Goal: Task Accomplishment & Management: Complete application form

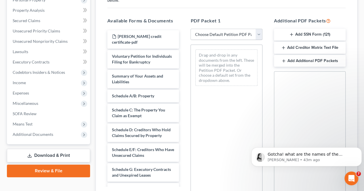
scroll to position [169, 0]
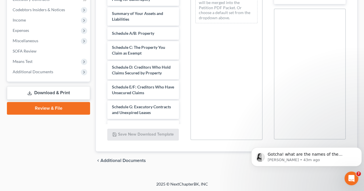
click at [80, 103] on link "Review & File" at bounding box center [48, 108] width 83 height 13
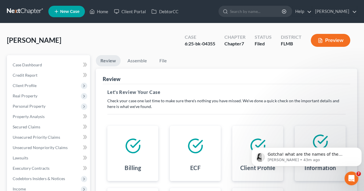
scroll to position [114, 0]
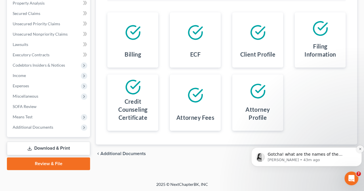
click at [358, 148] on button "Dismiss notification" at bounding box center [359, 149] width 7 height 7
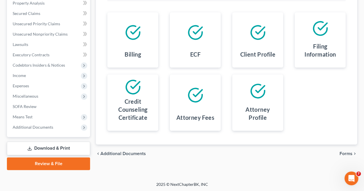
click at [343, 153] on span "Forms" at bounding box center [345, 154] width 13 height 5
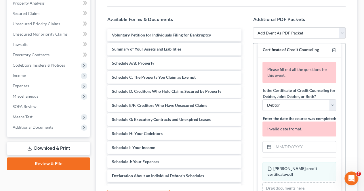
scroll to position [14, 0]
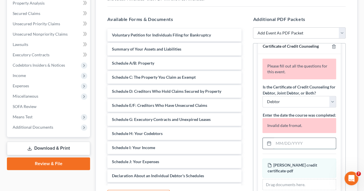
click at [289, 143] on input "text" at bounding box center [304, 143] width 62 height 11
click at [318, 147] on input "04282025" at bounding box center [304, 143] width 62 height 11
click at [284, 143] on input "04282025" at bounding box center [304, 143] width 62 height 11
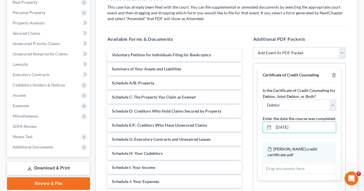
scroll to position [93, 0]
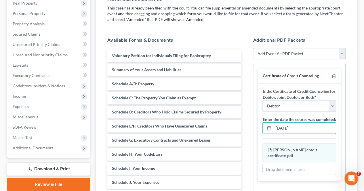
type input "[DATE]"
click at [339, 51] on select "Add Event As PDF Packet Amended Creditor Matrix (Fee)- Only use when no separat…" at bounding box center [299, 54] width 93 height 12
click at [322, 29] on div "Forms and Events to File Select which forms you want to file merged with the pe…" at bounding box center [226, 112] width 247 height 243
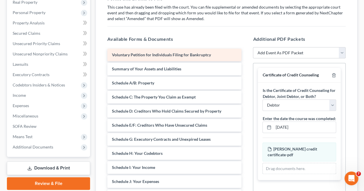
click at [186, 58] on div "Voluntary Petition for Individuals Filing for Bankruptcy" at bounding box center [174, 55] width 134 height 13
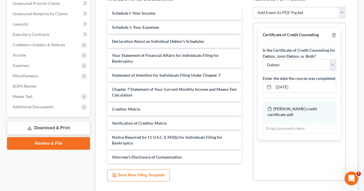
scroll to position [134, 0]
click at [144, 173] on button "Save New Filing Template" at bounding box center [138, 176] width 62 height 12
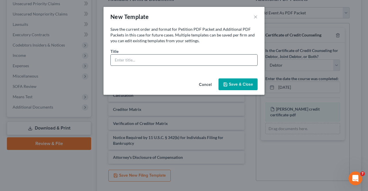
click at [148, 62] on input "text" at bounding box center [184, 60] width 147 height 11
type input "Amendment"
click at [232, 84] on button "Save & Close" at bounding box center [238, 85] width 39 height 12
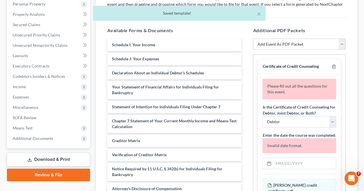
scroll to position [102, 0]
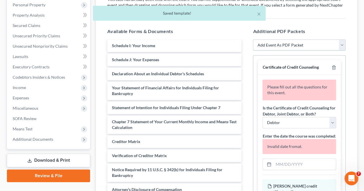
click at [342, 43] on select "Add Event As PDF Packet Amended Creditor Matrix (Fee)- Only use when no separat…" at bounding box center [299, 45] width 93 height 12
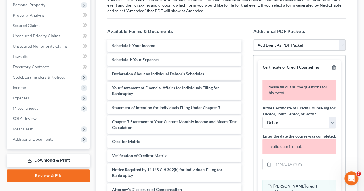
click at [224, 25] on div "Available Forms & Documents Voluntary Petition for Individuals Filing for Bankr…" at bounding box center [175, 120] width 146 height 195
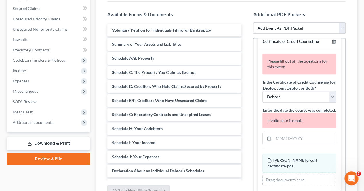
scroll to position [119, 0]
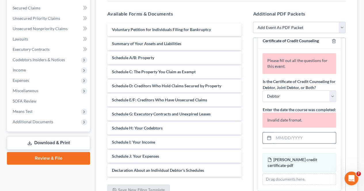
click at [275, 140] on input "text" at bounding box center [304, 138] width 62 height 11
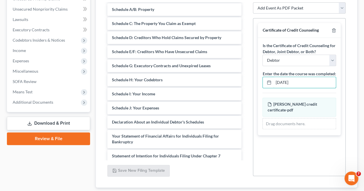
scroll to position [175, 0]
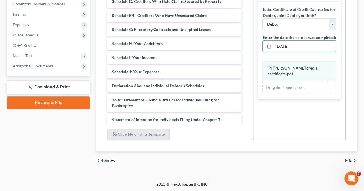
type input "[DATE]"
click at [346, 161] on span "File" at bounding box center [348, 161] width 7 height 5
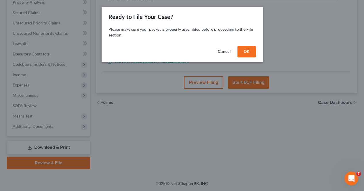
scroll to position [114, 0]
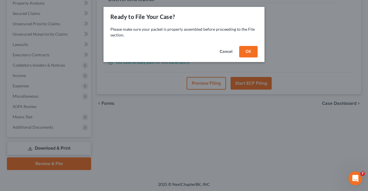
click at [246, 49] on button "OK" at bounding box center [248, 52] width 18 height 12
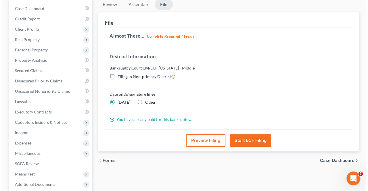
scroll to position [41, 0]
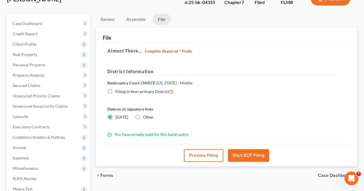
click at [201, 160] on button "Preview Filing" at bounding box center [203, 155] width 39 height 13
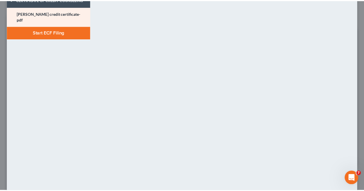
scroll to position [0, 0]
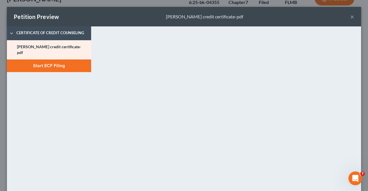
click at [350, 18] on button "×" at bounding box center [352, 16] width 4 height 7
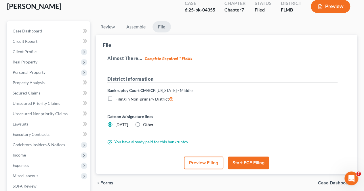
scroll to position [33, 0]
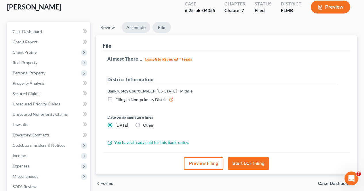
click at [136, 24] on link "Assemble" at bounding box center [136, 27] width 28 height 11
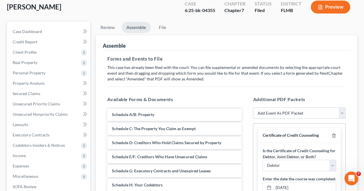
scroll to position [68, 0]
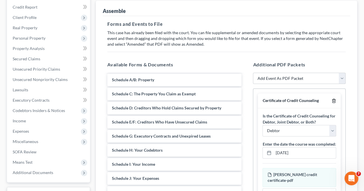
click at [335, 100] on icon "button" at bounding box center [333, 101] width 3 height 4
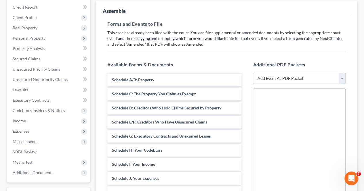
click at [343, 75] on select "Add Event As PDF Packet Amended Creditor Matrix (Fee)- Only use when no separat…" at bounding box center [299, 79] width 93 height 12
select select "1"
click at [253, 84] on select "Add Event As PDF Packet Amended Creditor Matrix (Fee)- Only use when no separat…" at bounding box center [299, 79] width 93 height 12
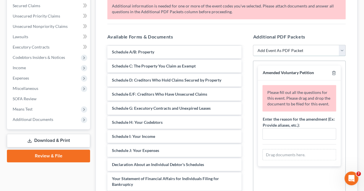
scroll to position [122, 0]
click at [341, 47] on select "Add Event As PDF Packet Amended Creditor Matrix (Fee)- Only use when no separat…" at bounding box center [299, 51] width 93 height 12
select select "13"
click at [253, 45] on select "Add Event As PDF Packet Amended Creditor Matrix (Fee)- Only use when no separat…" at bounding box center [299, 51] width 93 height 12
select select
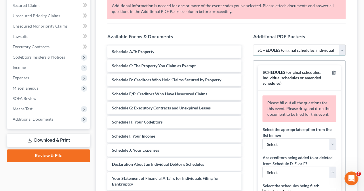
select select
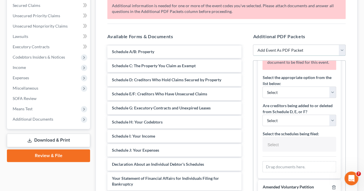
scroll to position [52, 0]
click at [329, 97] on select "Select Amending a previously filed schedule Original Schedules WITH additional …" at bounding box center [299, 92] width 74 height 12
select select "0"
click at [262, 91] on select "Select Amending a previously filed schedule Original Schedules WITH additional …" at bounding box center [299, 92] width 74 height 12
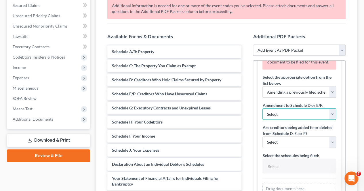
click at [325, 120] on select "Select Adding creditors Deleting or changing amount or classification of debt C…" at bounding box center [299, 114] width 74 height 12
select select "0"
click at [262, 113] on select "Select Adding creditors Deleting or changing amount or classification of debt C…" at bounding box center [299, 114] width 74 height 12
select select "0"
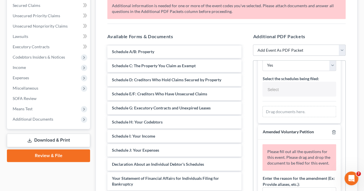
scroll to position [151, 0]
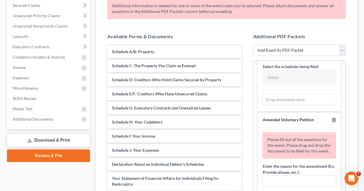
click at [331, 118] on icon "button" at bounding box center [333, 120] width 5 height 5
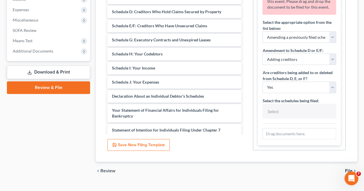
scroll to position [44, 0]
click at [296, 112] on input "text" at bounding box center [299, 112] width 66 height 9
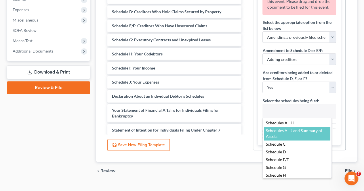
select select "Schedules A - J and Summary of Assets,"
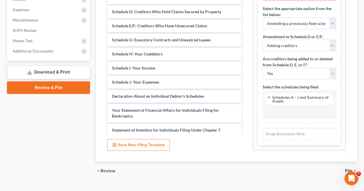
scroll to position [198, 0]
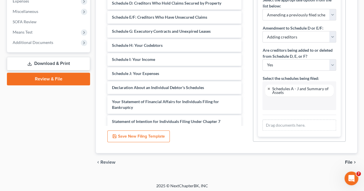
click at [350, 161] on span "File" at bounding box center [348, 162] width 7 height 5
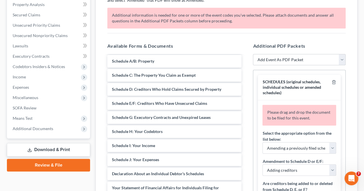
scroll to position [114, 0]
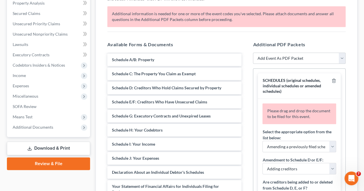
drag, startPoint x: 355, startPoint y: 143, endPoint x: 352, endPoint y: 153, distance: 11.2
click at [352, 153] on div "Assemble Forms and Events to File Select which forms you want to file merged wi…" at bounding box center [226, 96] width 261 height 283
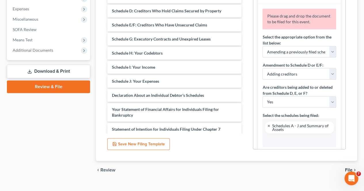
scroll to position [0, 0]
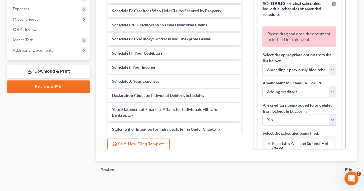
click at [293, 35] on span "Please drag and drop the document to be filed for this event." at bounding box center [298, 36] width 63 height 11
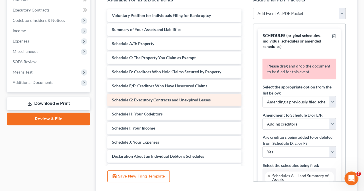
scroll to position [158, 0]
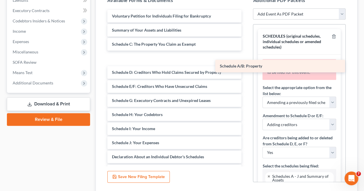
drag, startPoint x: 180, startPoint y: 42, endPoint x: 293, endPoint y: 64, distance: 115.2
click at [246, 64] on div "Schedule A/B: Property Voluntary Petition for Individuals Filing for Bankruptcy…" at bounding box center [174, 152] width 143 height 284
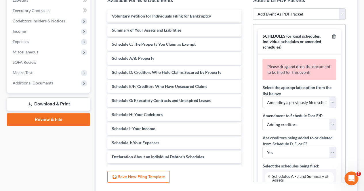
click at [289, 80] on div "Please drag and drop the document to be filed for this event." at bounding box center [299, 69] width 74 height 21
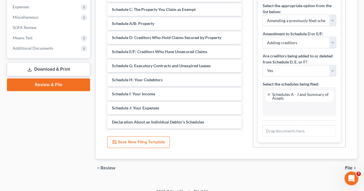
scroll to position [0, 0]
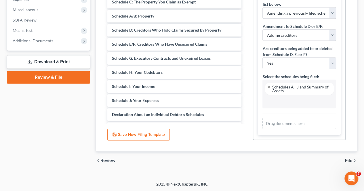
click at [348, 161] on span "File" at bounding box center [348, 161] width 7 height 5
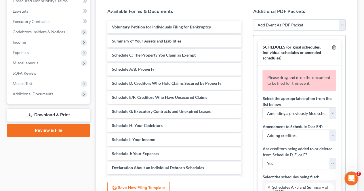
click at [341, 26] on select "Add Event As PDF Packet Amended Creditor Matrix (Fee)- Only use when no separat…" at bounding box center [299, 25] width 93 height 12
click at [352, 58] on div "Assemble Forms and Events to File Select which forms you want to file merged wi…" at bounding box center [226, 63] width 261 height 283
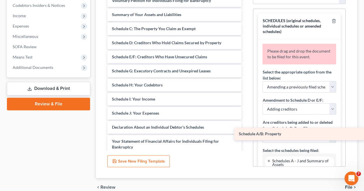
drag, startPoint x: 167, startPoint y: 41, endPoint x: 297, endPoint y: 133, distance: 159.2
click at [246, 133] on div "Schedule A/B: Property Voluntary Petition for Individuals Filing for Bankruptcy…" at bounding box center [174, 129] width 143 height 270
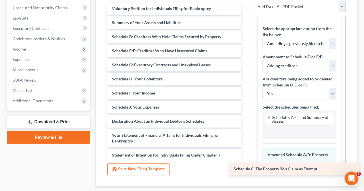
drag, startPoint x: 182, startPoint y: 35, endPoint x: 303, endPoint y: 168, distance: 180.0
click at [246, 168] on div "Schedule C: The Property You Claim as Exempt Voluntary Petition for Individuals…" at bounding box center [174, 129] width 143 height 255
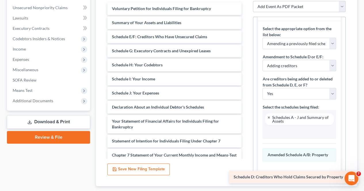
drag, startPoint x: 147, startPoint y: 35, endPoint x: 269, endPoint y: 176, distance: 186.2
click at [246, 176] on div "Schedule D: Creditors Who Hold Claims Secured by Property Voluntary Petition fo…" at bounding box center [174, 122] width 143 height 241
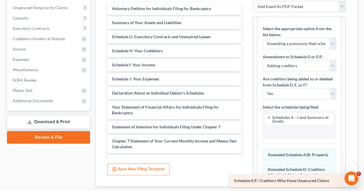
drag, startPoint x: 159, startPoint y: 36, endPoint x: 281, endPoint y: 180, distance: 189.3
click at [246, 180] on div "Schedule E/F: Creditors Who Have Unsecured Claims Voluntary Petition for Indivi…" at bounding box center [174, 115] width 143 height 227
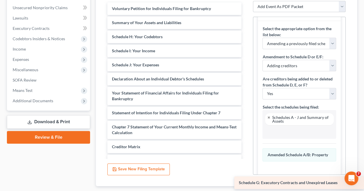
drag, startPoint x: 144, startPoint y: 37, endPoint x: 277, endPoint y: 184, distance: 198.2
click at [246, 184] on div "Schedule G: Executory Contracts and Unexpired Leases Voluntary Petition for Ind…" at bounding box center [174, 108] width 143 height 213
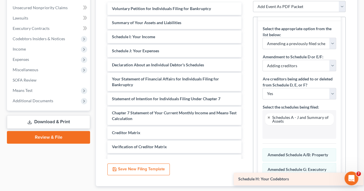
drag, startPoint x: 178, startPoint y: 37, endPoint x: 304, endPoint y: 179, distance: 190.6
click at [246, 179] on div "Schedule H: Your Codebtors Voluntary Petition for Individuals Filing for Bankru…" at bounding box center [174, 101] width 143 height 199
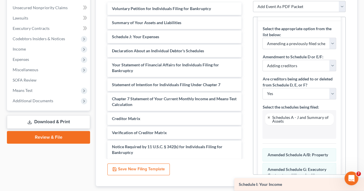
drag, startPoint x: 149, startPoint y: 36, endPoint x: 291, endPoint y: 184, distance: 204.9
click at [246, 184] on div "Schedule I: Your Income Voluntary Petition for Individuals Filing for Bankruptc…" at bounding box center [174, 94] width 143 height 185
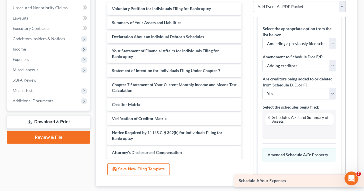
drag, startPoint x: 182, startPoint y: 33, endPoint x: 309, endPoint y: 178, distance: 192.4
click at [246, 173] on div "Schedule J: Your Expenses Voluntary Petition for Individuals Filing for Bankrup…" at bounding box center [174, 87] width 143 height 171
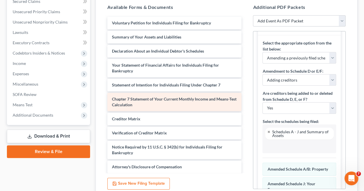
scroll to position [125, 0]
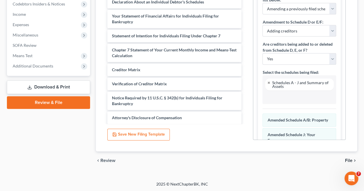
click at [347, 161] on span "File" at bounding box center [348, 161] width 7 height 5
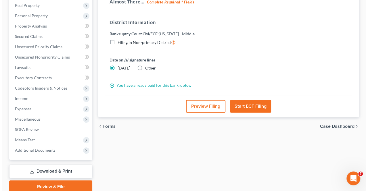
scroll to position [89, 0]
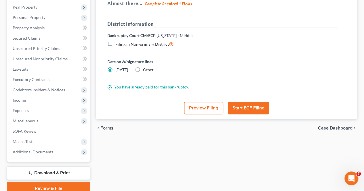
click at [207, 107] on button "Preview Filing" at bounding box center [203, 108] width 39 height 13
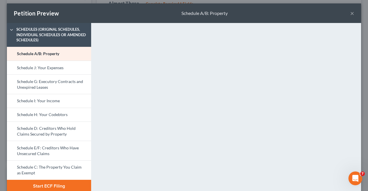
scroll to position [3, 0]
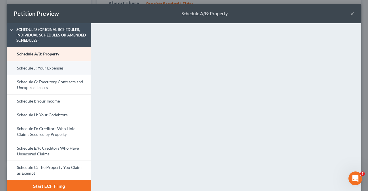
click at [70, 66] on link "Schedule J: Your Expenses" at bounding box center [49, 68] width 84 height 14
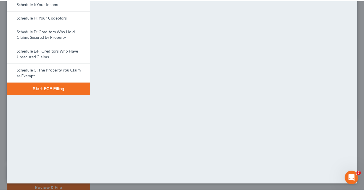
scroll to position [0, 0]
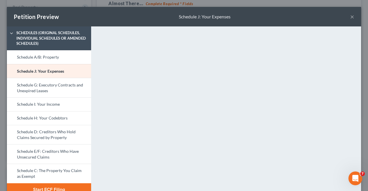
click at [350, 18] on button "×" at bounding box center [352, 16] width 4 height 7
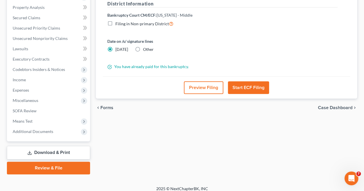
scroll to position [110, 0]
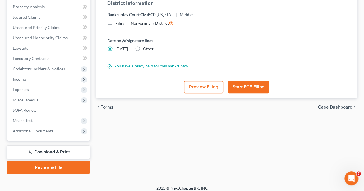
click at [253, 88] on button "Start ECF Filing" at bounding box center [248, 87] width 41 height 13
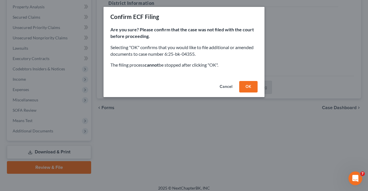
click at [253, 88] on button "OK" at bounding box center [248, 87] width 18 height 12
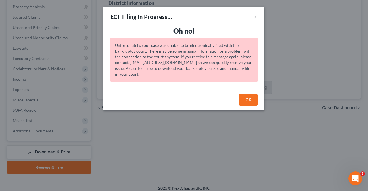
click at [252, 102] on button "OK" at bounding box center [248, 100] width 18 height 12
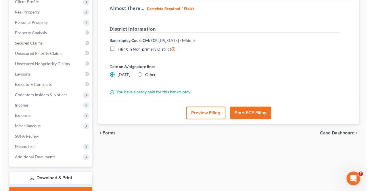
scroll to position [84, 0]
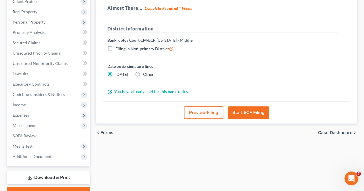
click at [254, 114] on button "Start ECF Filing" at bounding box center [248, 112] width 41 height 13
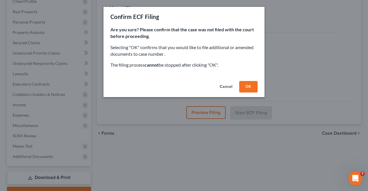
click at [247, 85] on button "OK" at bounding box center [248, 87] width 18 height 12
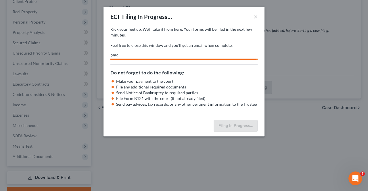
click at [182, 51] on div "Kick your feet up. We’ll take it from here. Your case will be filed in the next…" at bounding box center [183, 42] width 147 height 33
